Goal: Task Accomplishment & Management: Manage account settings

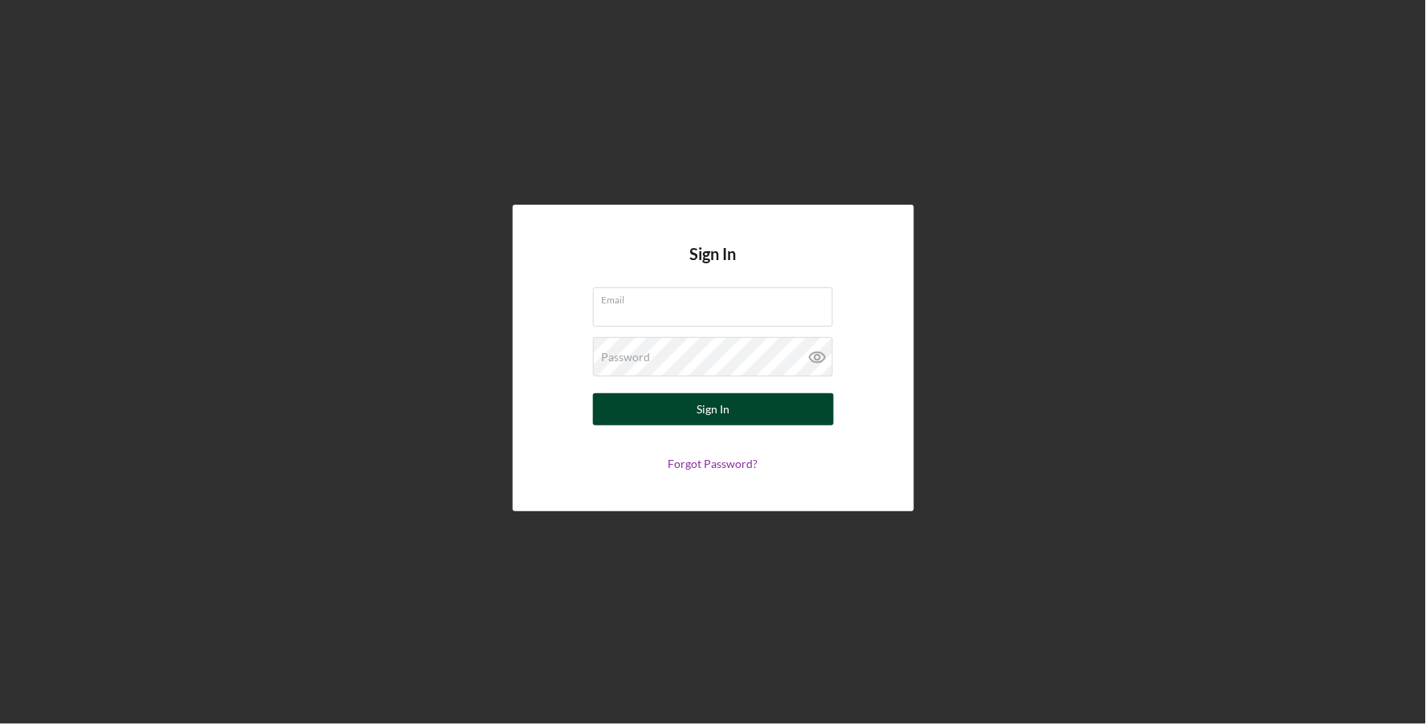
type input "[EMAIL_ADDRESS][DOMAIN_NAME]"
click at [701, 417] on div "Sign In" at bounding box center [713, 409] width 33 height 32
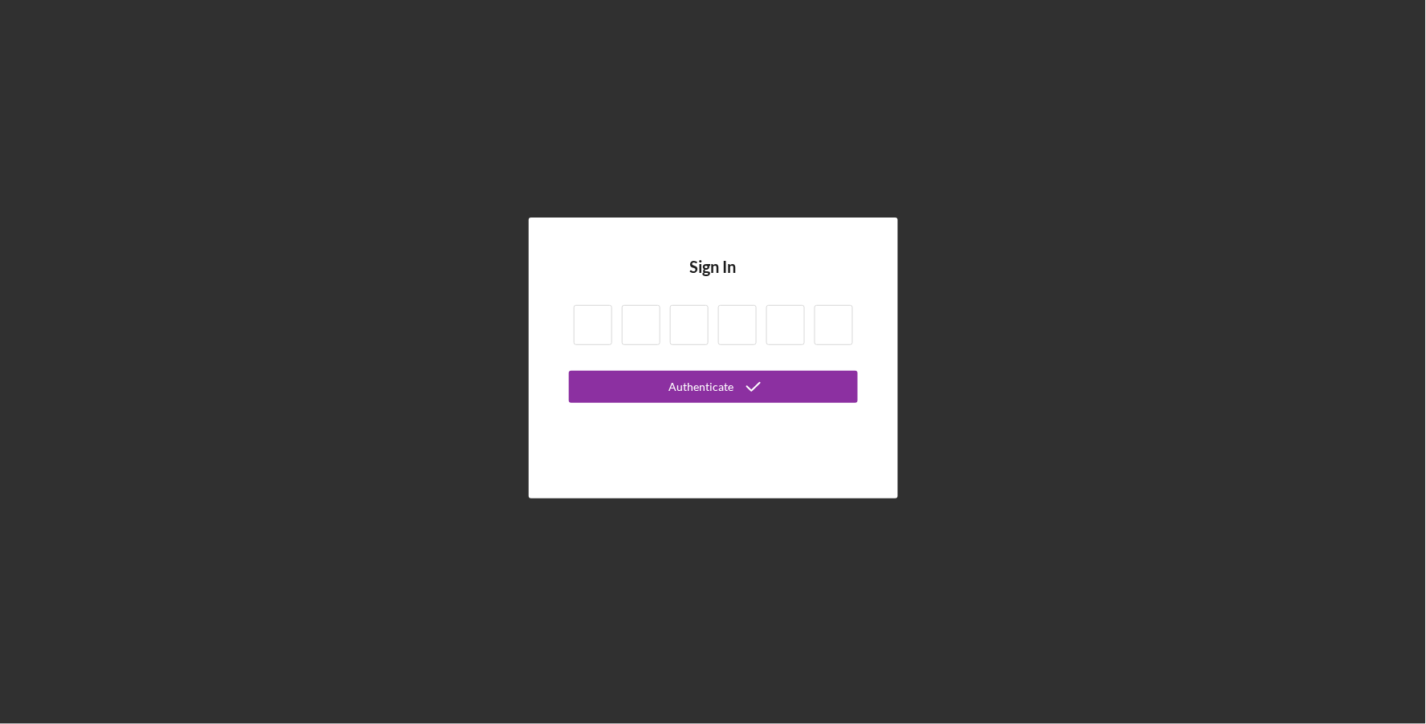
click at [593, 330] on input at bounding box center [593, 325] width 39 height 40
type input "7"
type input "6"
type input "2"
type input "4"
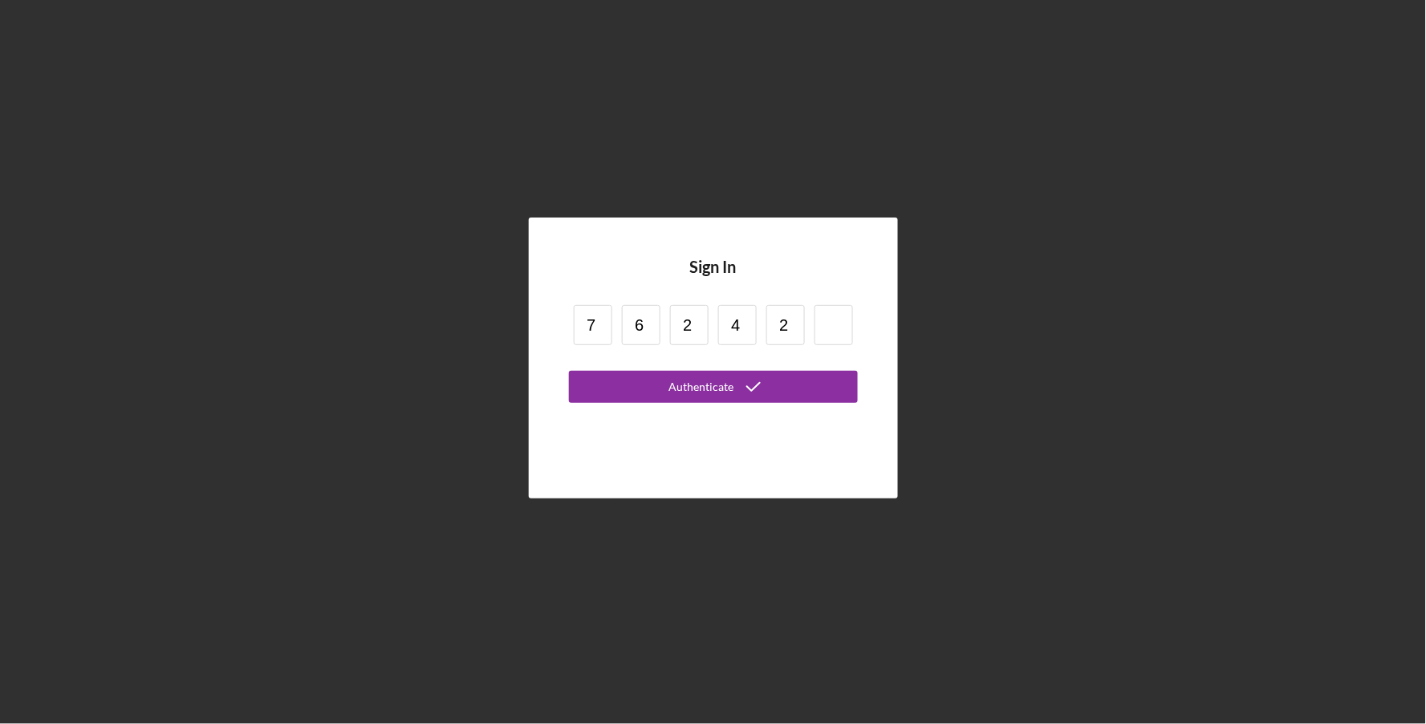
type input "2"
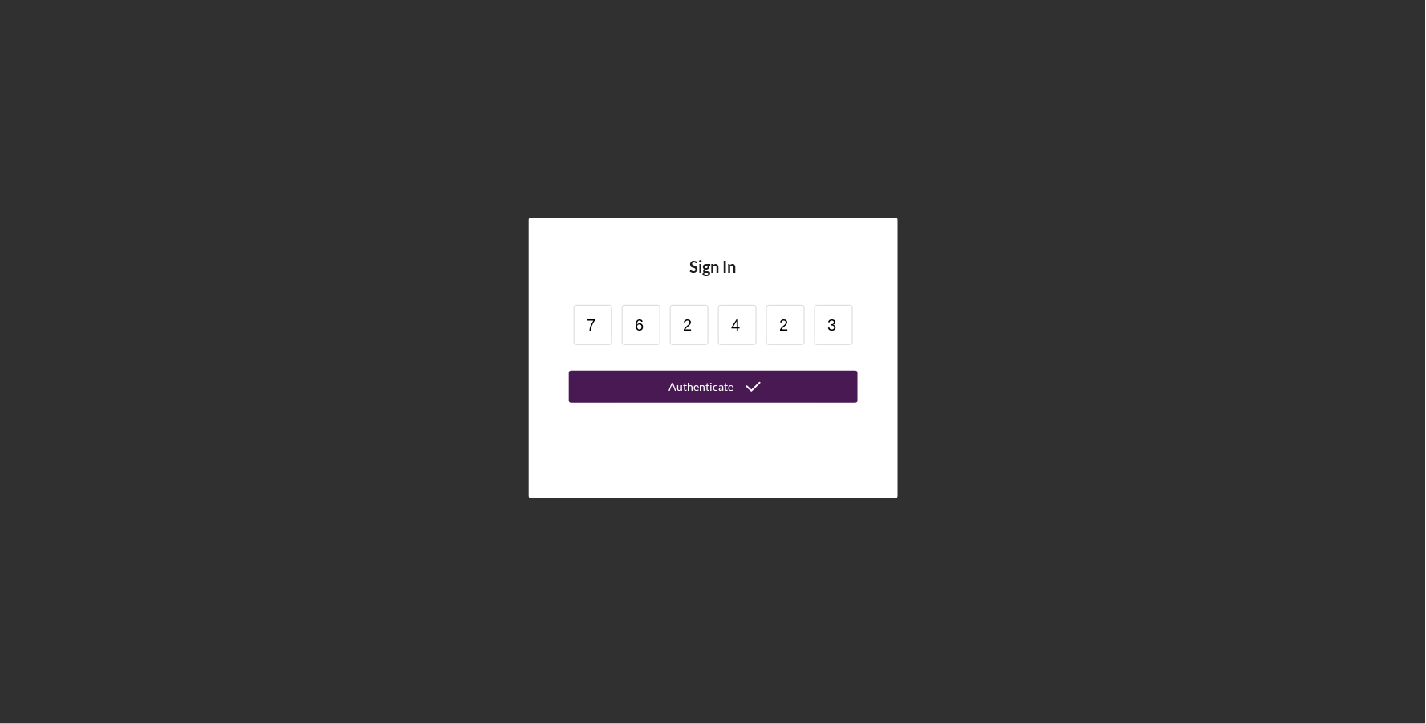
type input "3"
click at [706, 379] on div "Authenticate" at bounding box center [701, 387] width 65 height 32
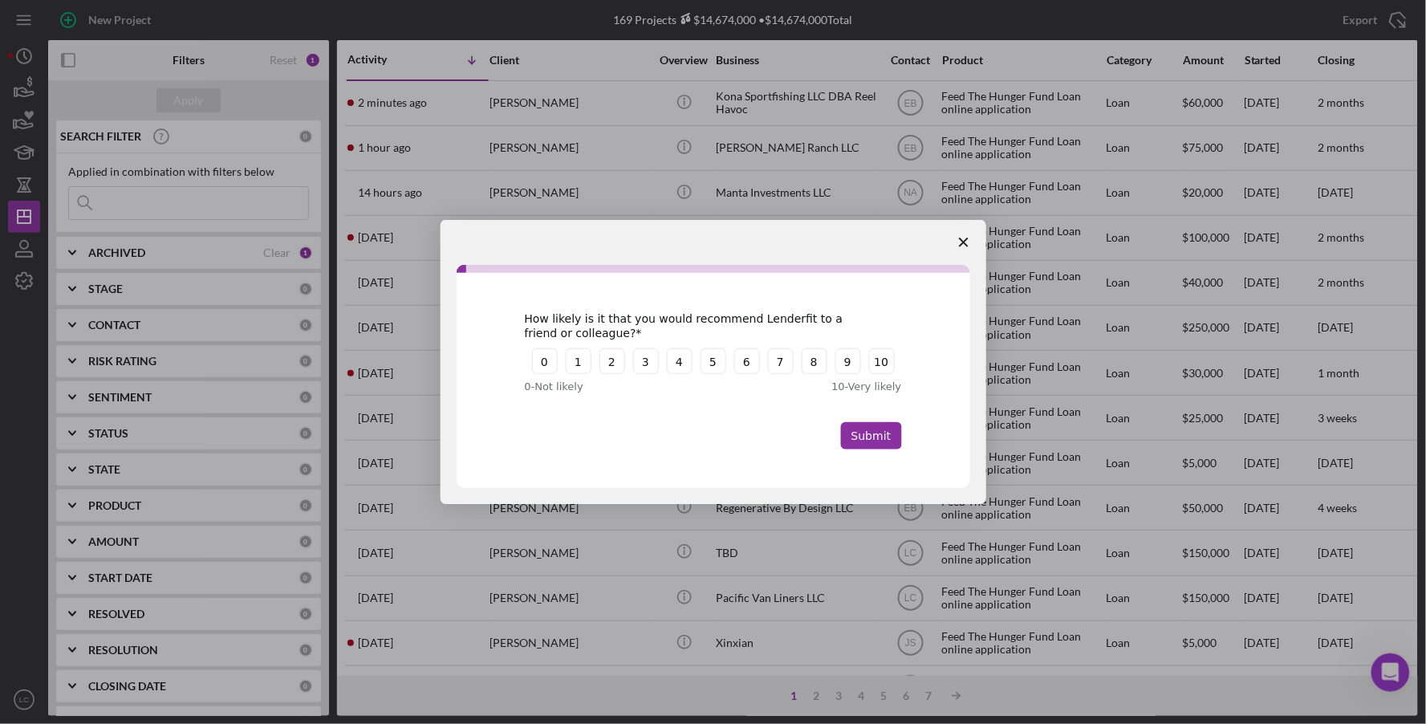
click at [963, 245] on icon "Close survey" at bounding box center [964, 243] width 10 height 10
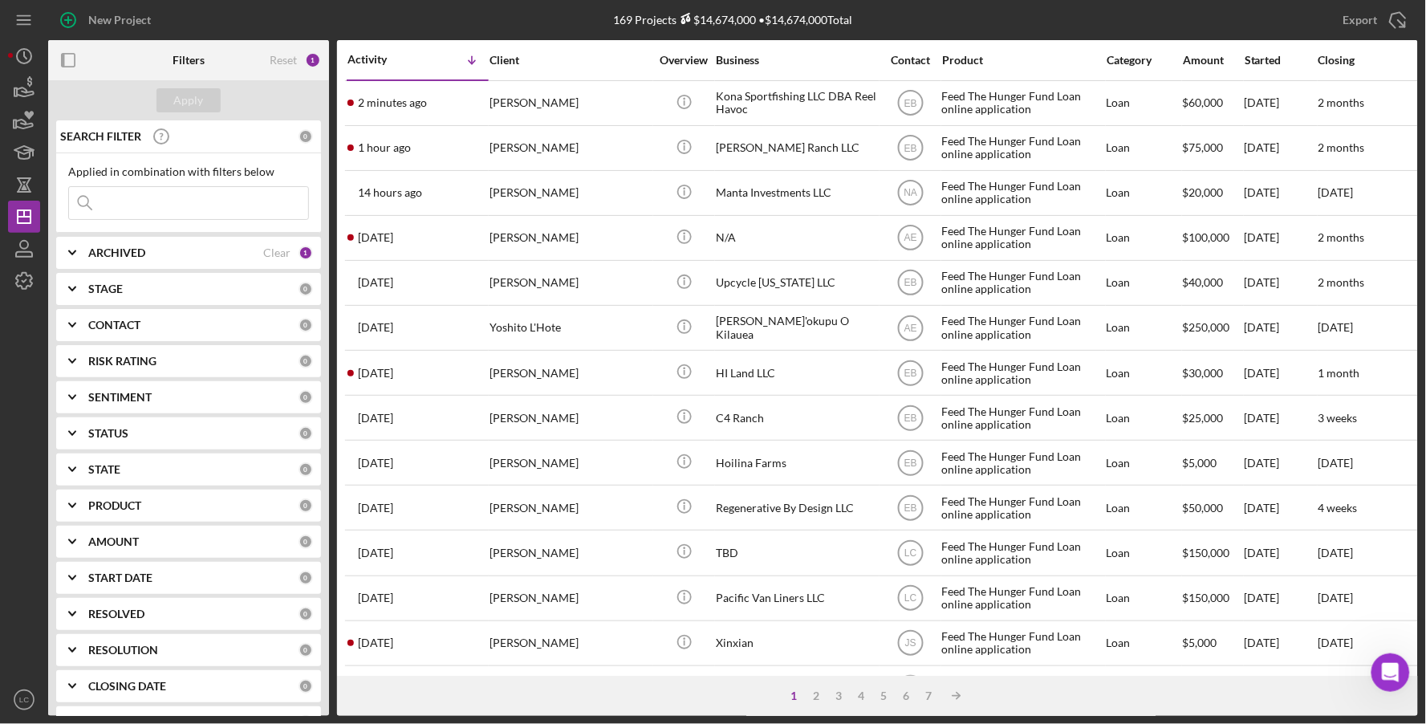
click at [184, 205] on input at bounding box center [188, 203] width 239 height 32
type input "ocr"
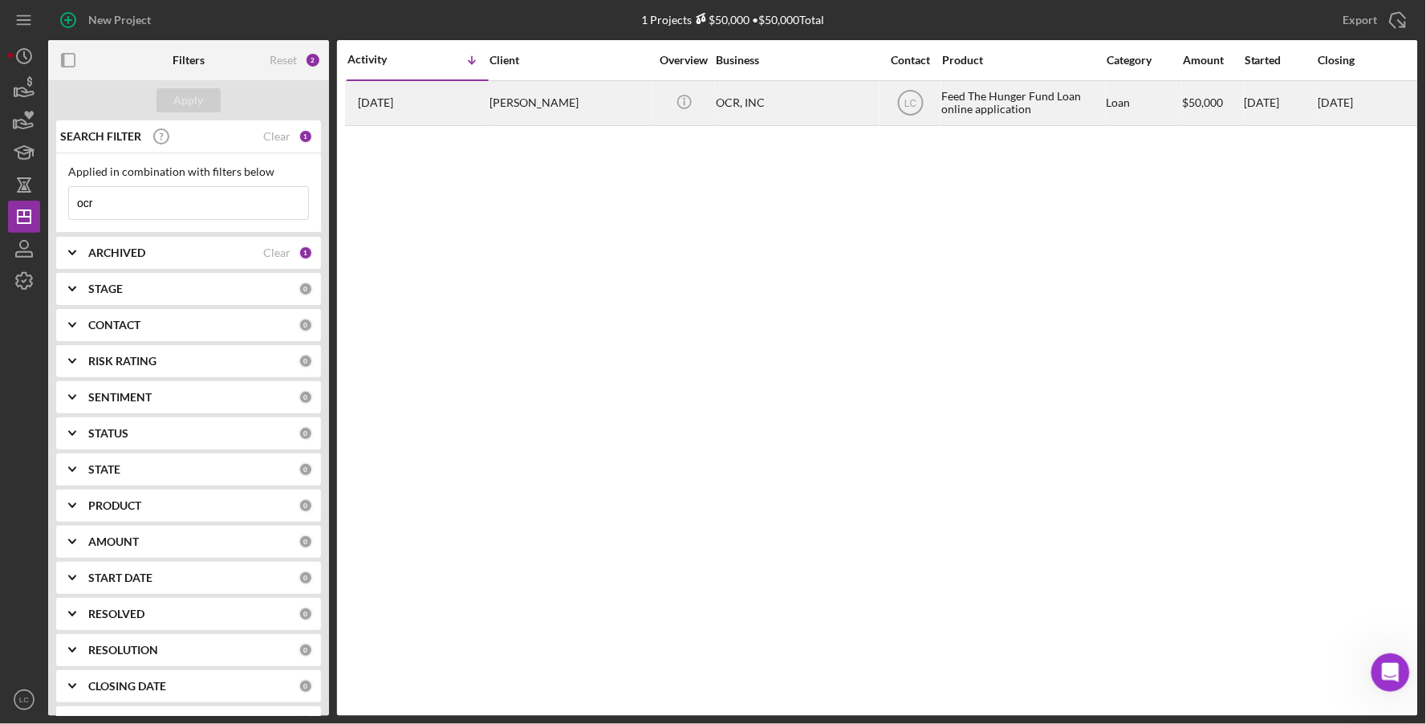
click at [506, 100] on div "[PERSON_NAME]" at bounding box center [570, 103] width 161 height 43
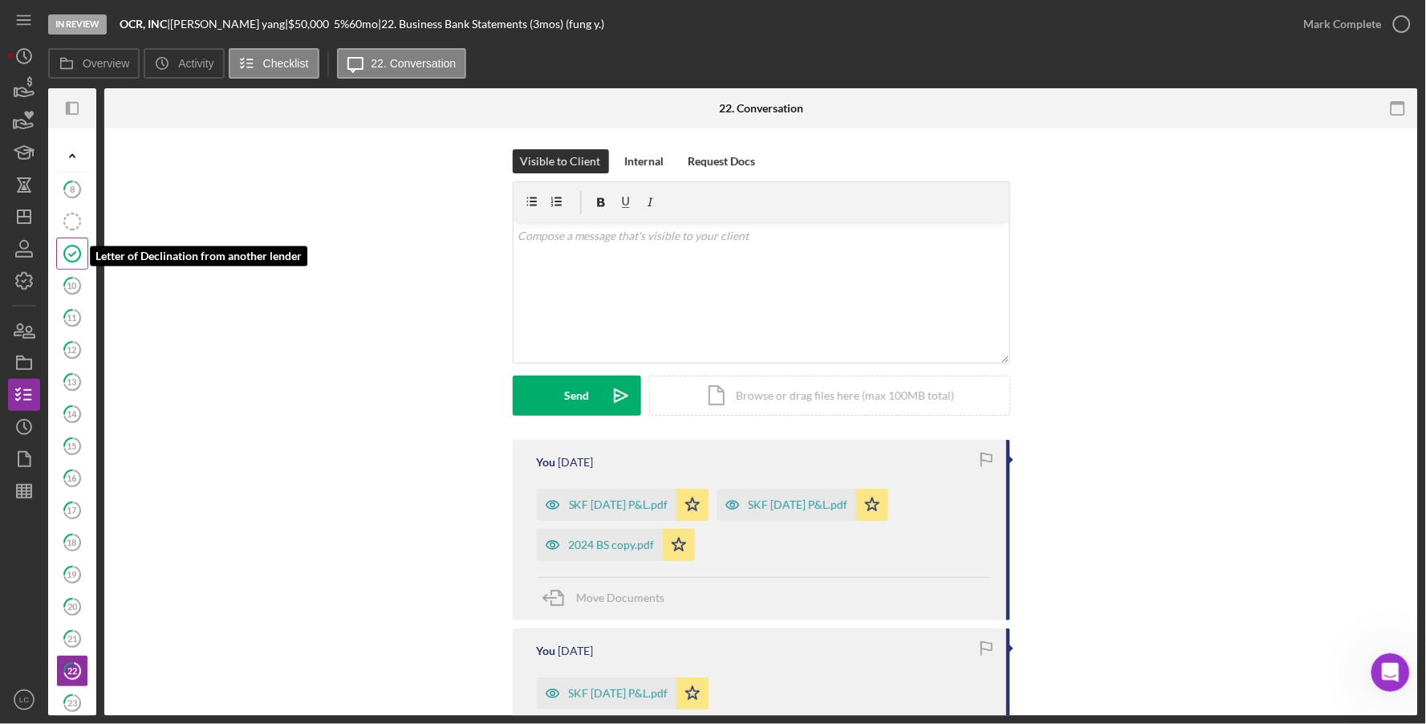
scroll to position [26, 0]
click at [77, 113] on rect "button" at bounding box center [72, 108] width 11 height 11
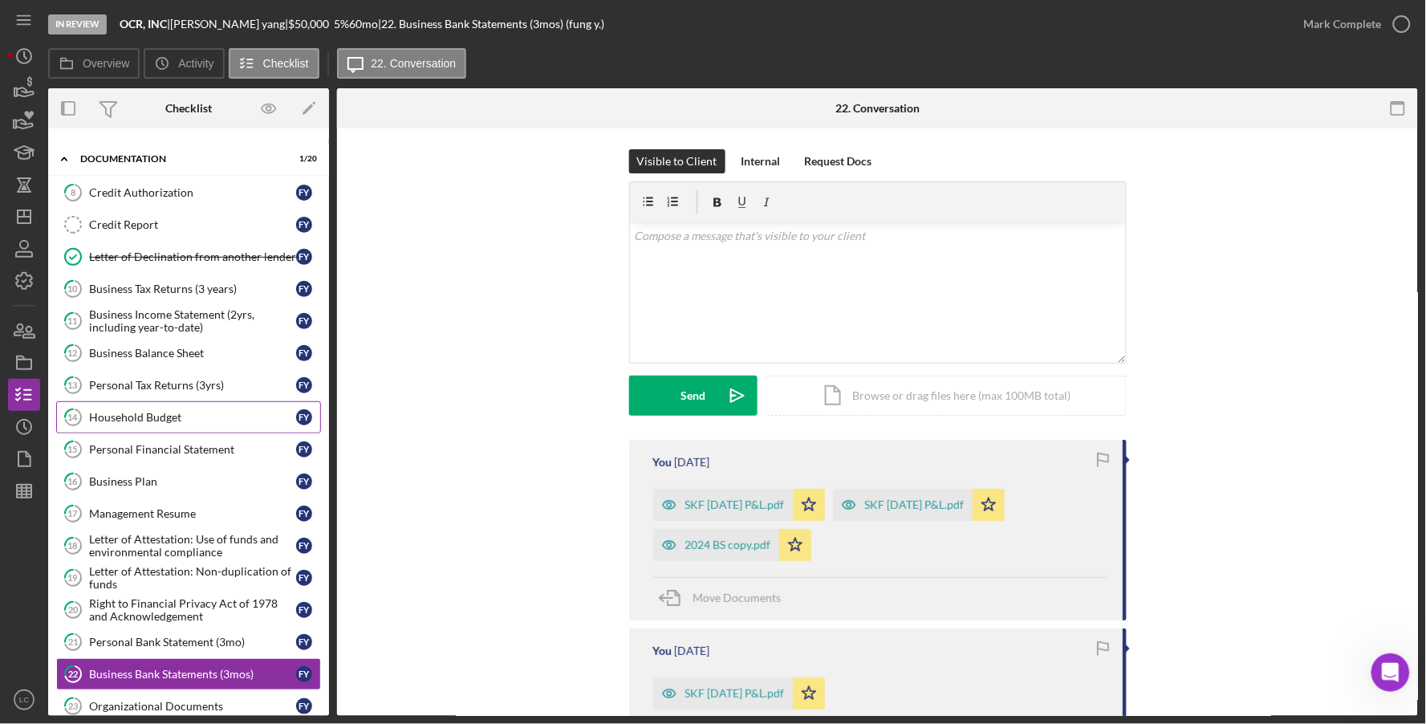
scroll to position [0, 0]
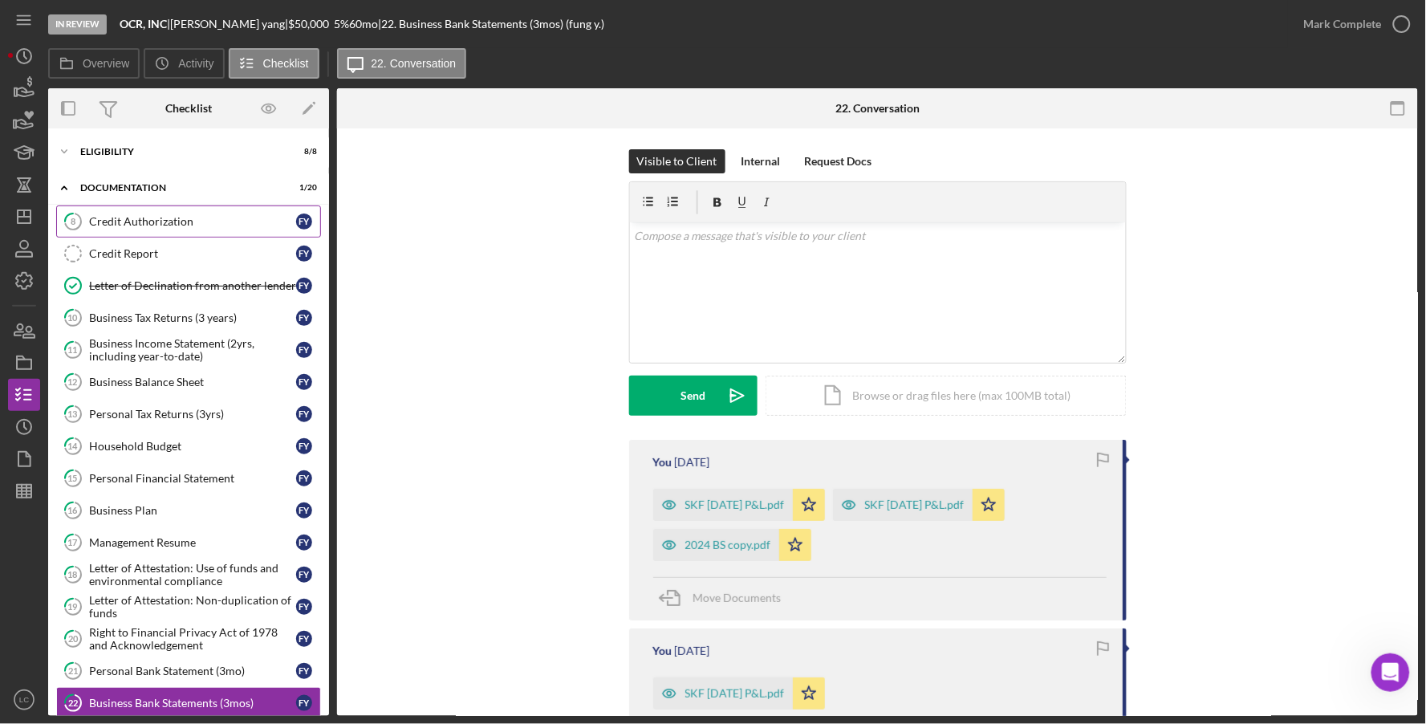
click at [162, 230] on link "8 Credit Authorization f y" at bounding box center [188, 221] width 265 height 32
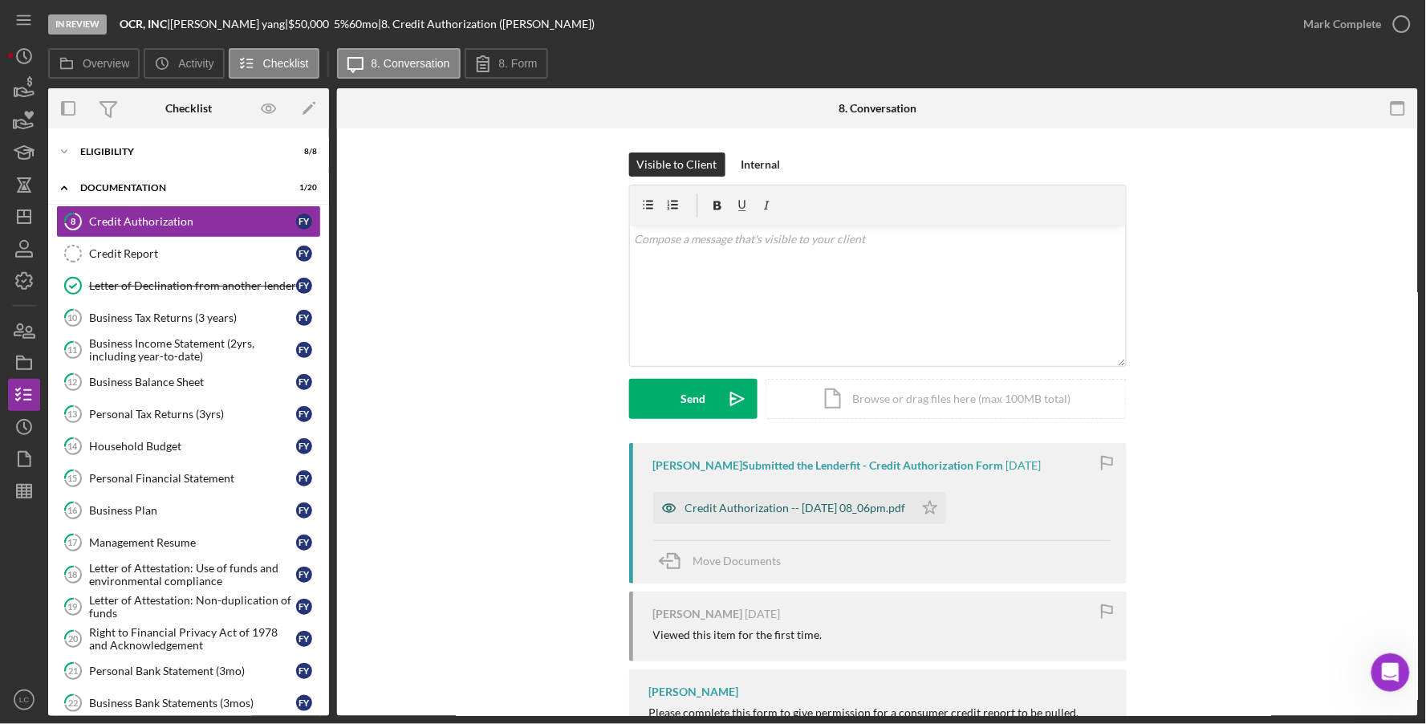
click at [771, 504] on div "Credit Authorization -- [DATE] 08_06pm.pdf" at bounding box center [795, 508] width 221 height 13
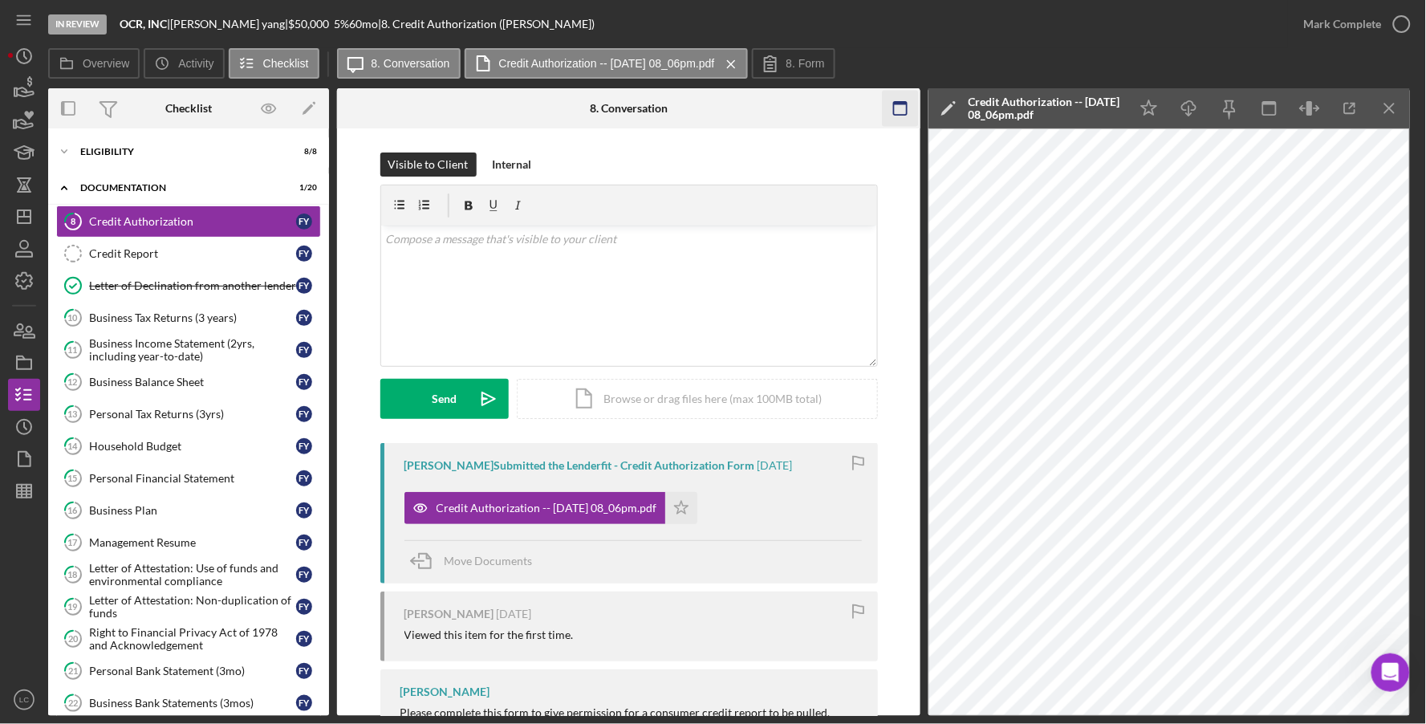
click at [894, 110] on rect "button" at bounding box center [900, 108] width 13 height 13
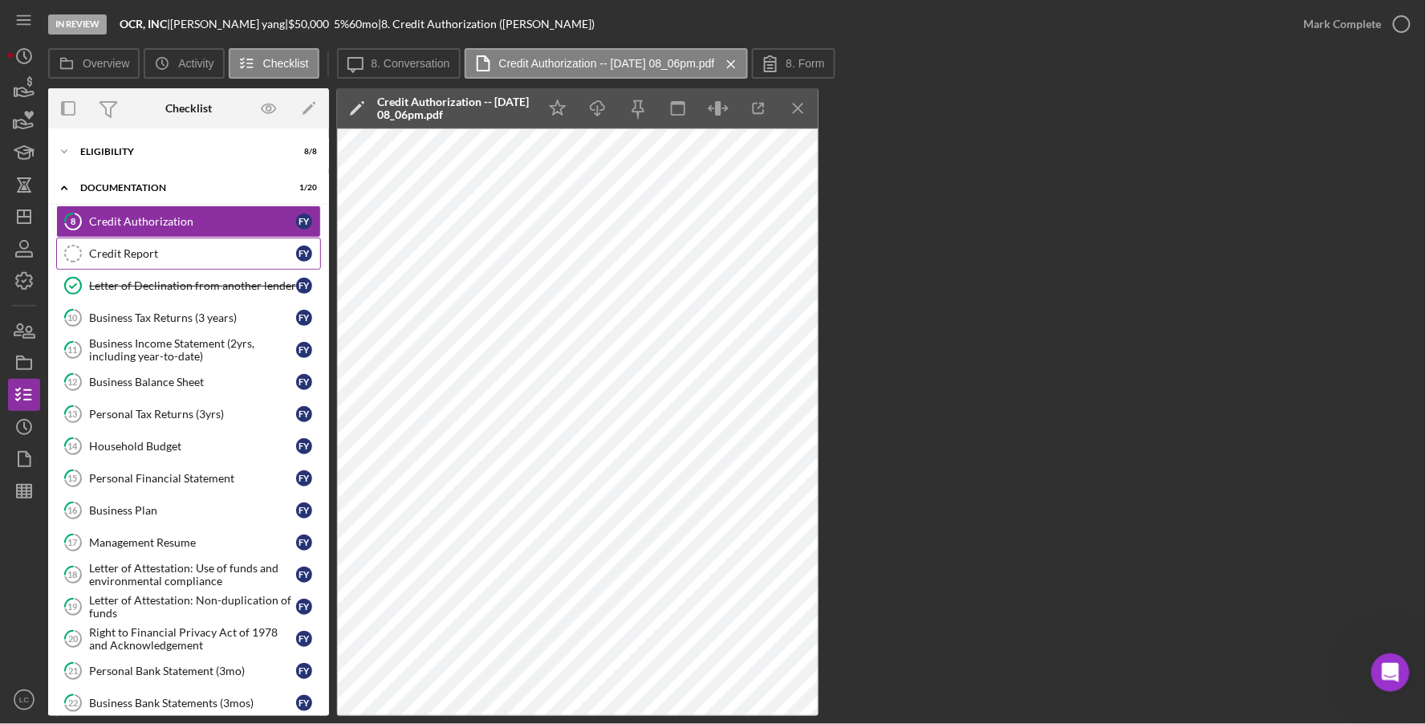
click at [170, 240] on link "Credit Report Credit Report f y" at bounding box center [188, 254] width 265 height 32
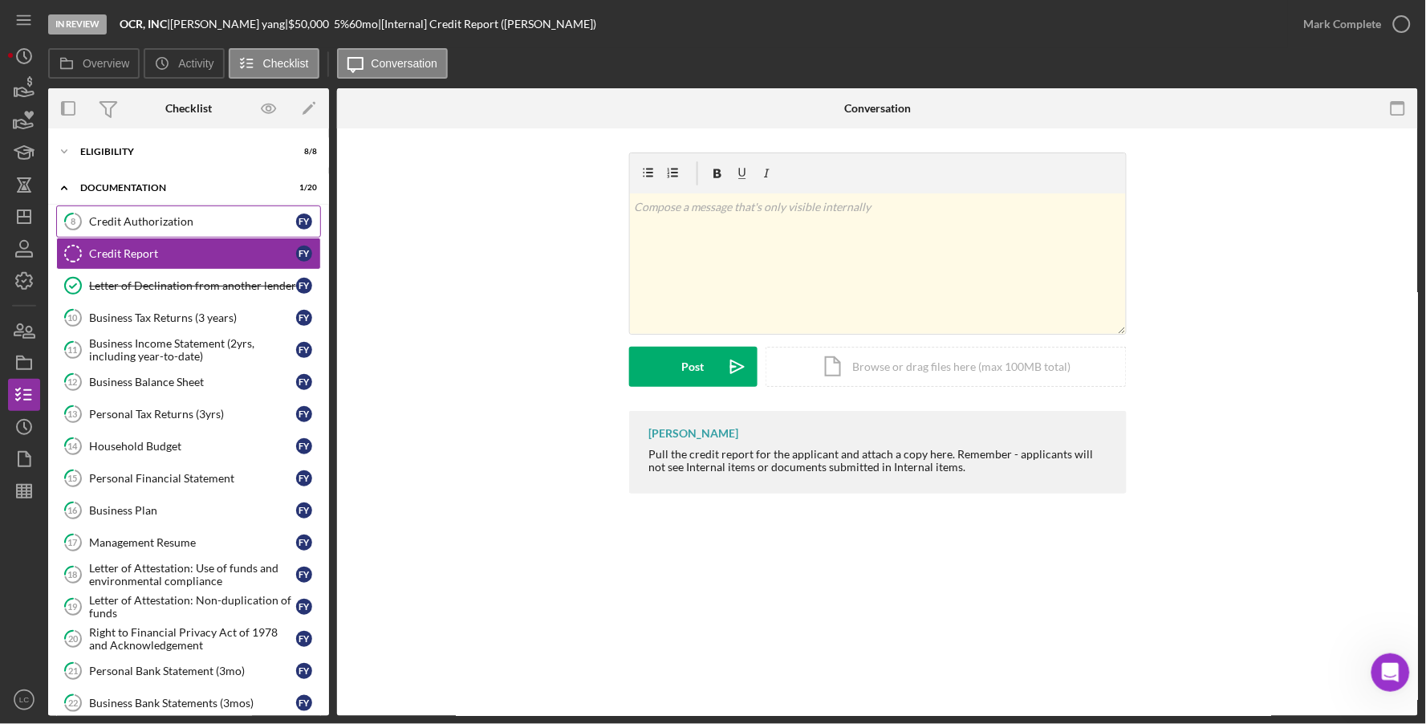
click at [155, 217] on div "Credit Authorization" at bounding box center [192, 221] width 207 height 13
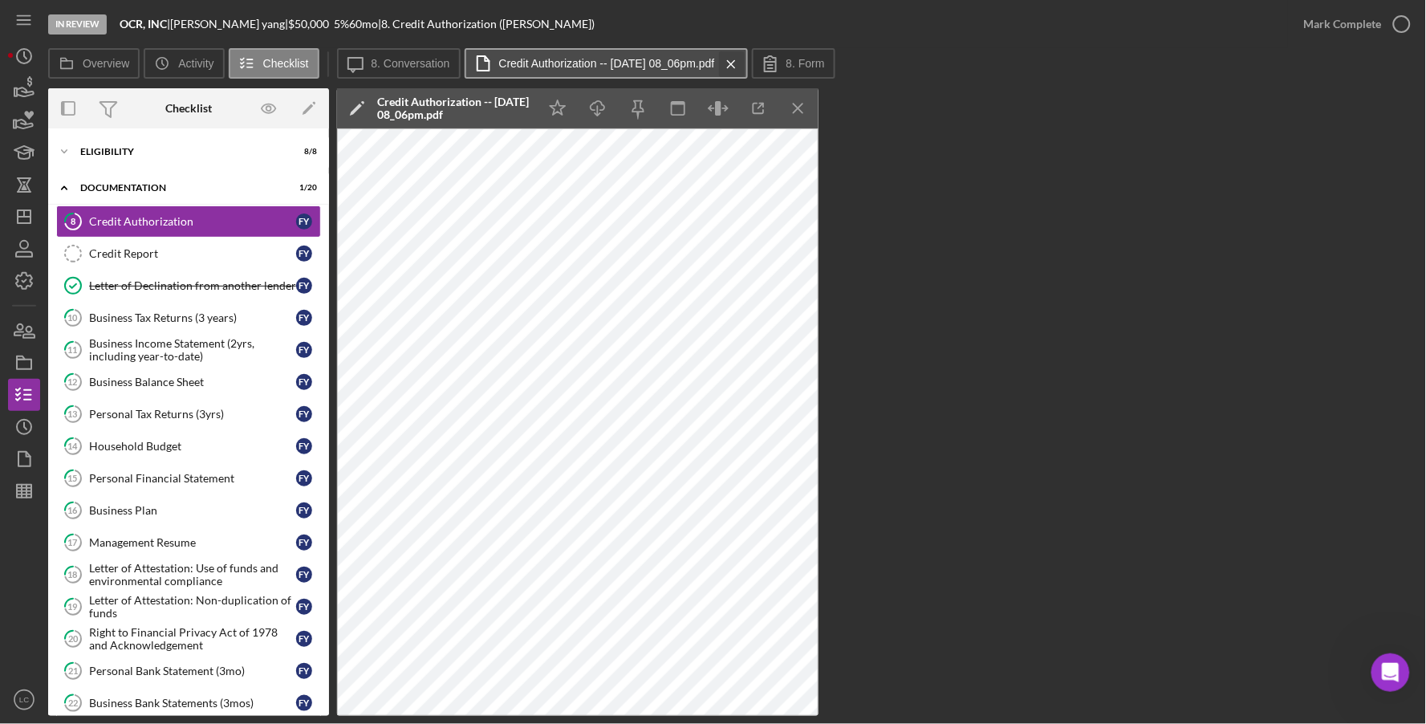
click at [746, 64] on icon "Icon/Menu Close" at bounding box center [731, 64] width 28 height 40
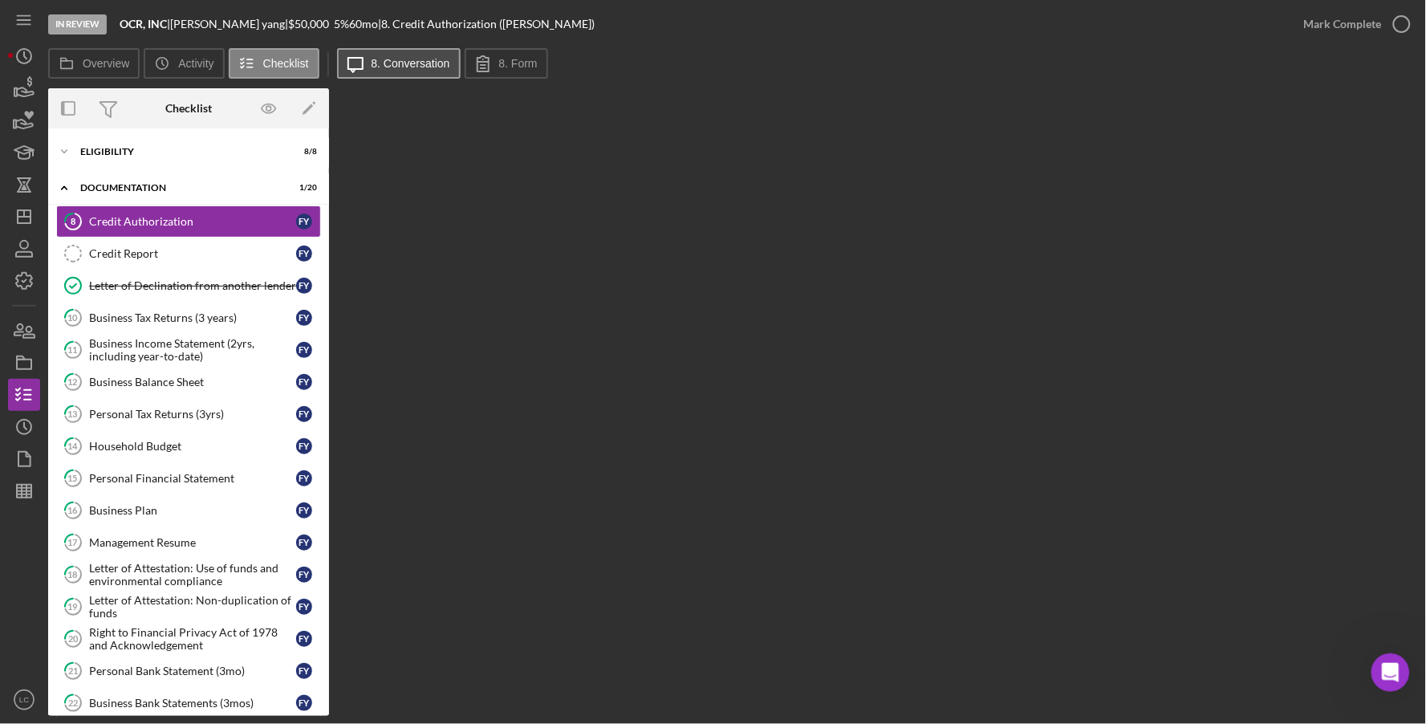
click at [401, 70] on button "Icon/Message 8. Conversation" at bounding box center [399, 63] width 124 height 30
